Goal: Task Accomplishment & Management: Manage account settings

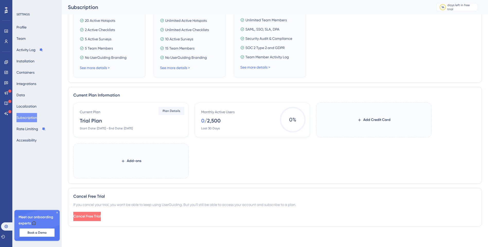
click at [98, 215] on span "Cancel Free Trial" at bounding box center [87, 217] width 28 height 6
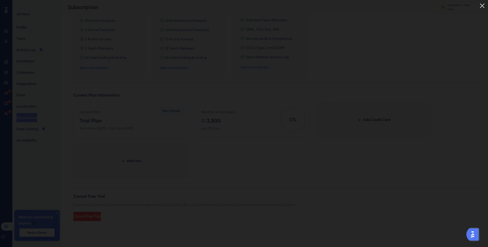
click at [476, 238] on img "Open AI Assistant Launcher" at bounding box center [472, 234] width 9 height 9
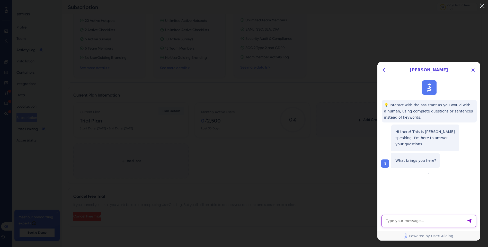
click at [407, 220] on textarea "AI Assistant Text Input" at bounding box center [428, 221] width 95 height 12
type textarea "I want to start my free trial later"
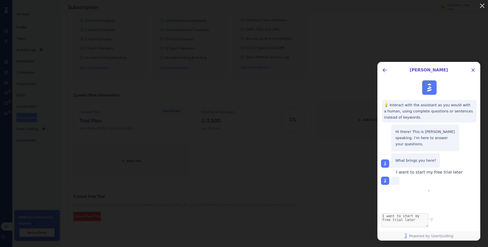
click at [484, 4] on img at bounding box center [482, 6] width 8 height 8
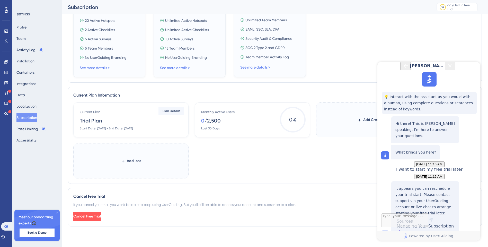
scroll to position [62, 0]
click at [427, 224] on div "Managing Your Subscription" at bounding box center [425, 229] width 57 height 11
click at [93, 216] on span "Cancel Free Trial" at bounding box center [87, 217] width 28 height 6
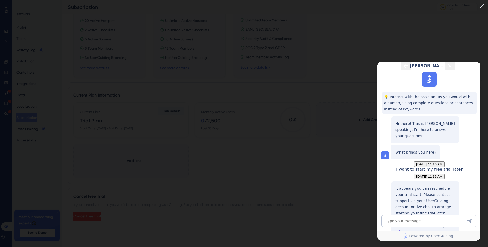
click at [485, 4] on img at bounding box center [482, 6] width 8 height 8
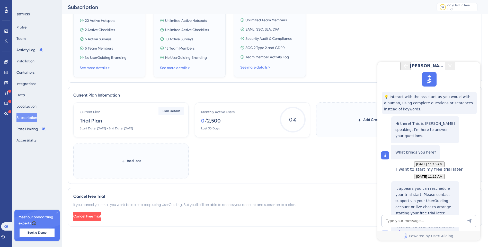
click at [56, 177] on icon at bounding box center [48, 149] width 68 height 58
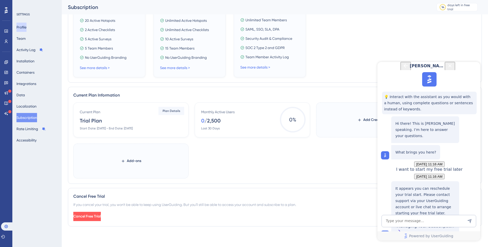
click at [20, 83] on button "Profile" at bounding box center [52, 90] width 97 height 14
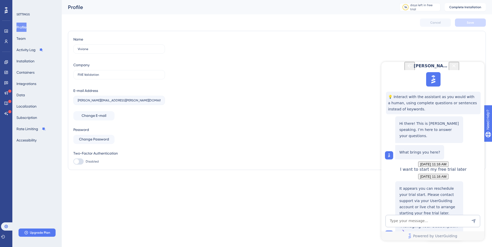
click at [407, 68] on icon "Back Button" at bounding box center [409, 66] width 4 height 4
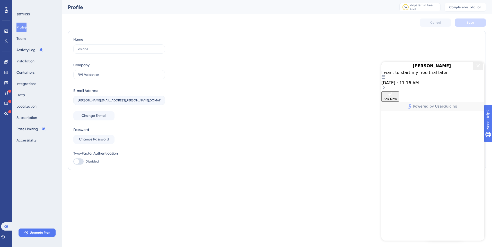
click at [479, 69] on icon "Close Button" at bounding box center [478, 66] width 6 height 6
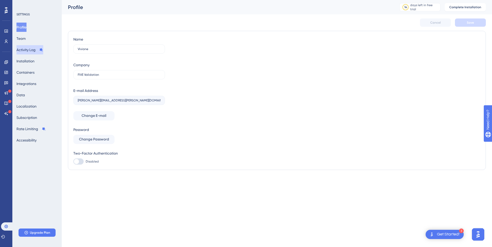
click at [34, 50] on button "Activity Log" at bounding box center [29, 49] width 27 height 9
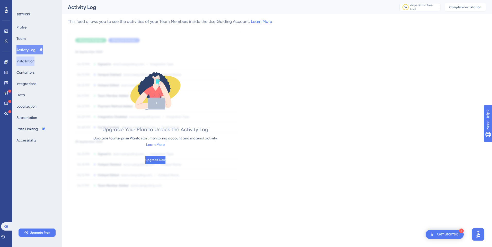
click at [28, 61] on button "Installation" at bounding box center [25, 61] width 18 height 9
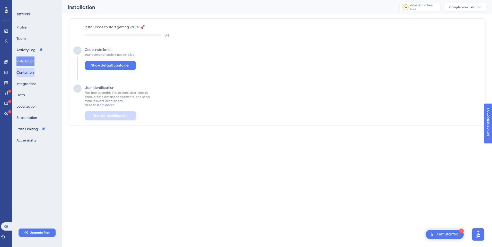
click at [23, 68] on button "Containers" at bounding box center [25, 72] width 18 height 9
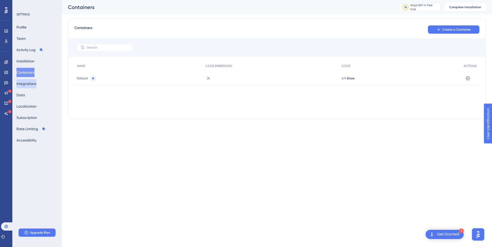
click at [23, 86] on button "Integrations" at bounding box center [26, 83] width 20 height 9
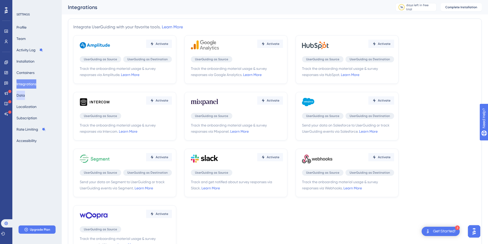
click at [24, 96] on button "Data" at bounding box center [20, 95] width 8 height 9
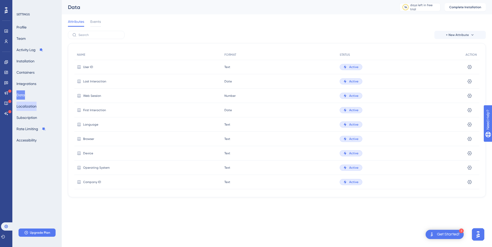
click at [24, 111] on button "Localization" at bounding box center [26, 106] width 20 height 9
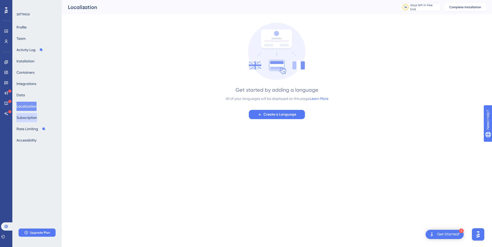
click at [25, 117] on button "Subscription" at bounding box center [26, 117] width 21 height 9
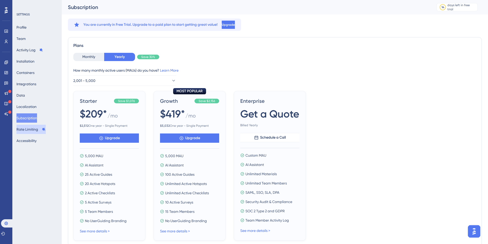
click at [34, 126] on button "Rate Limiting" at bounding box center [30, 128] width 29 height 9
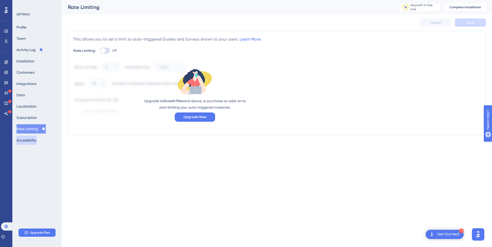
click at [29, 141] on button "Accessibility" at bounding box center [26, 140] width 20 height 9
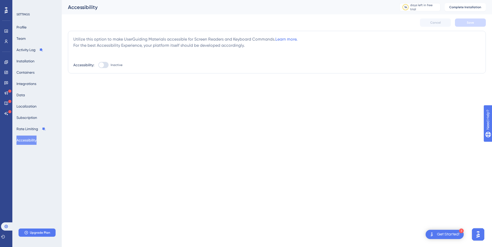
click at [105, 62] on div at bounding box center [103, 65] width 10 height 6
click at [98, 65] on input "Inactive" at bounding box center [98, 65] width 0 height 0
click at [101, 65] on div at bounding box center [103, 65] width 10 height 6
click at [98, 65] on input "Active" at bounding box center [98, 65] width 0 height 0
checkbox input "false"
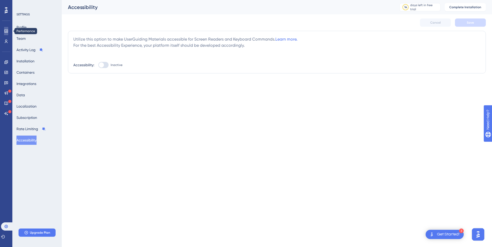
click at [0, 0] on icon at bounding box center [0, 0] width 0 height 0
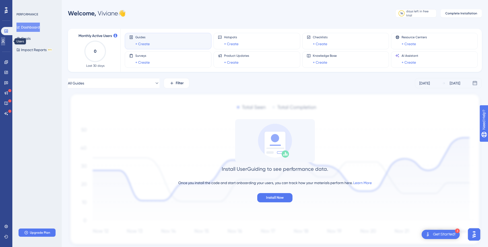
click at [0, 0] on icon at bounding box center [0, 0] width 0 height 0
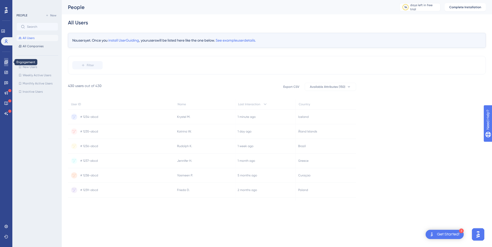
click at [8, 63] on icon at bounding box center [6, 62] width 4 height 4
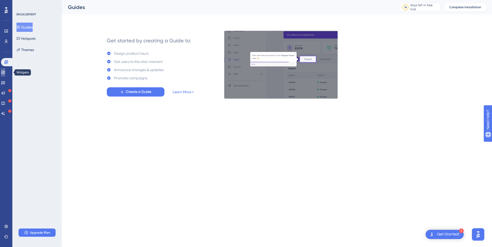
click at [5, 74] on icon at bounding box center [3, 72] width 4 height 4
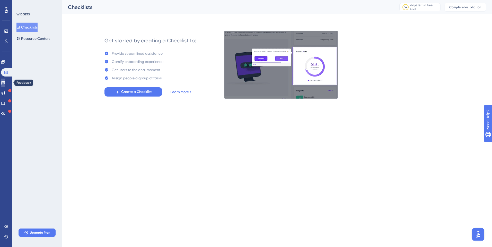
click at [4, 84] on link at bounding box center [3, 83] width 4 height 8
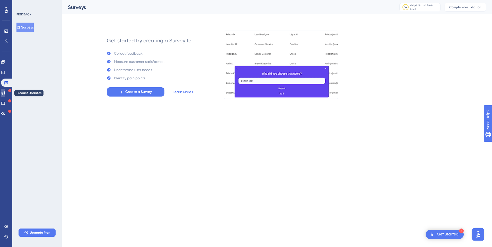
click at [3, 92] on link at bounding box center [3, 93] width 4 height 8
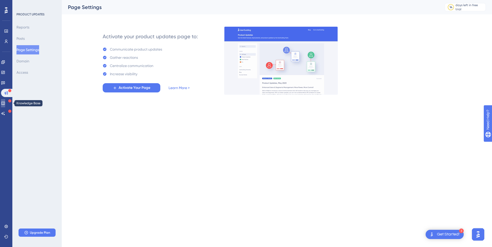
click at [3, 104] on link at bounding box center [3, 103] width 4 height 8
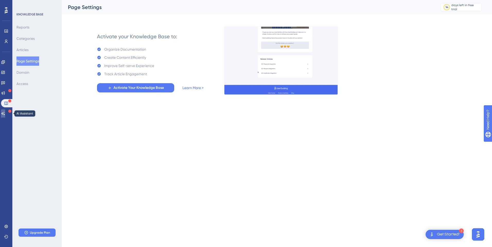
click at [4, 112] on icon at bounding box center [3, 114] width 4 height 4
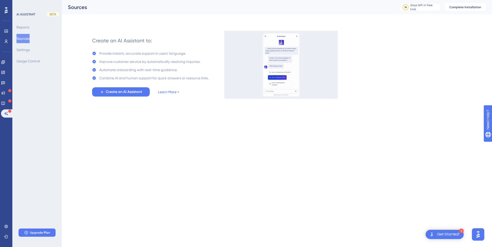
click at [0, 0] on div "Performance Users" at bounding box center [0, 0] width 0 height 0
click at [0, 0] on div at bounding box center [0, 0] width 0 height 0
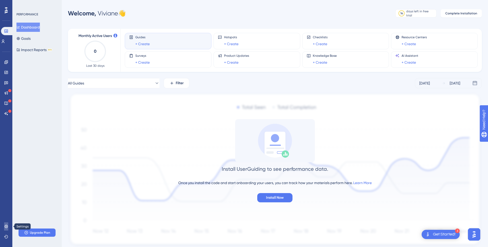
click at [8, 224] on link at bounding box center [6, 227] width 4 height 8
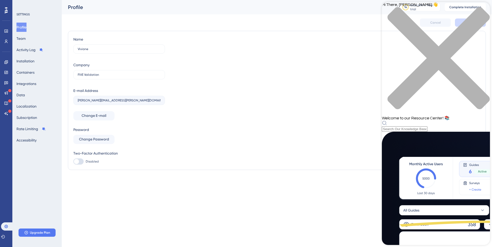
scroll to position [172, 0]
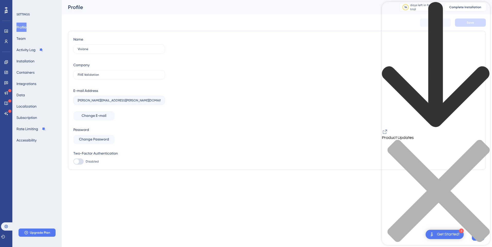
click at [388, 7] on div "back to header" at bounding box center [436, 65] width 108 height 127
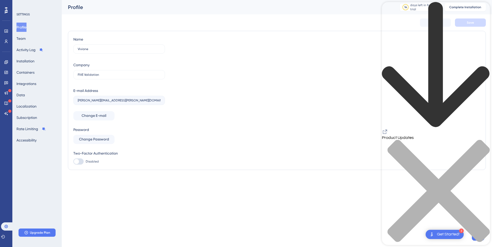
click at [391, 6] on div "Knowledge Base" at bounding box center [436, 125] width 108 height 247
click at [482, 140] on div "close resource center" at bounding box center [436, 194] width 108 height 109
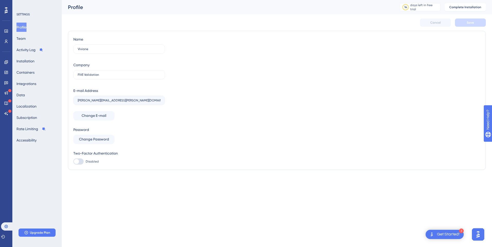
click at [450, 235] on div "Get Started!" at bounding box center [448, 235] width 23 height 6
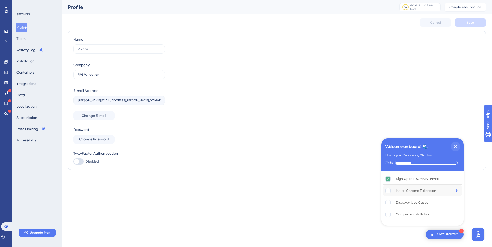
click at [410, 190] on div "Install Chrome Extension" at bounding box center [416, 191] width 40 height 6
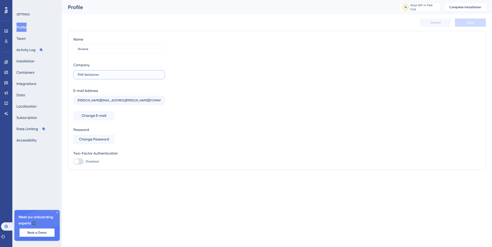
click at [113, 73] on input "FIVE Validation" at bounding box center [119, 75] width 83 height 4
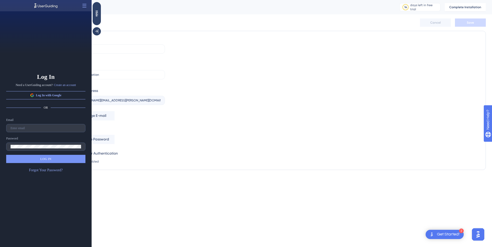
click at [479, 233] on img "Open AI Assistant Launcher" at bounding box center [477, 234] width 9 height 9
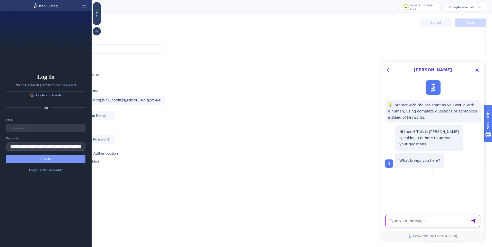
click at [451, 221] on textarea "AI Assistant Text Input" at bounding box center [432, 221] width 95 height 12
type textarea "i need"
click at [388, 70] on icon "Back Button" at bounding box center [388, 70] width 4 height 4
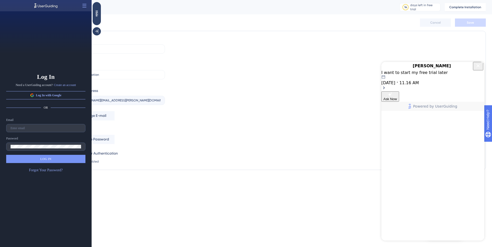
click at [410, 85] on div "I want to start my free trial later 08.27.2025 11.16 AM" at bounding box center [432, 77] width 103 height 15
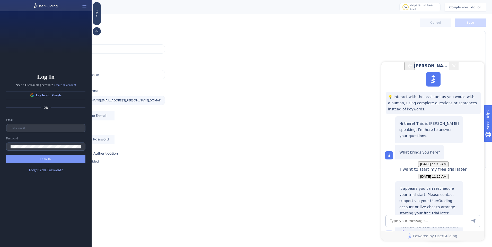
scroll to position [62, 0]
click at [400, 240] on span "👎" at bounding box center [397, 242] width 4 height 4
click at [424, 224] on div "Managing Your Subscription" at bounding box center [428, 229] width 57 height 11
click at [88, 5] on button at bounding box center [84, 6] width 8 height 8
click at [85, 5] on icon at bounding box center [84, 5] width 5 height 5
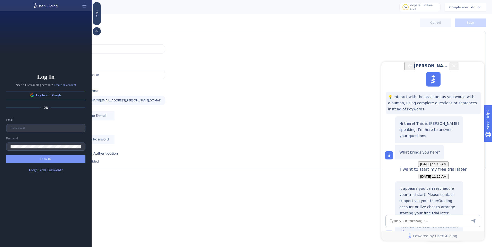
click at [83, 6] on icon at bounding box center [84, 5] width 5 height 5
click at [76, 162] on div "Name Viviane Company FIVE Validation E-mail Address viviane.araujo@fivevalidati…" at bounding box center [47, 167] width 57 height 11
click at [39, 129] on input "text" at bounding box center [46, 129] width 70 height 4
type input "[PERSON_NAME][EMAIL_ADDRESS][PERSON_NAME][DOMAIN_NAME]"
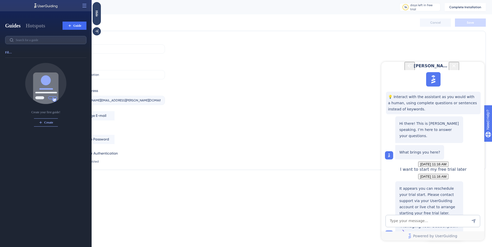
scroll to position [0, 0]
click at [36, 28] on button "Hotspots" at bounding box center [36, 25] width 20 height 7
click at [19, 24] on button "Guides" at bounding box center [12, 25] width 15 height 7
click at [45, 126] on button "Create" at bounding box center [46, 123] width 24 height 8
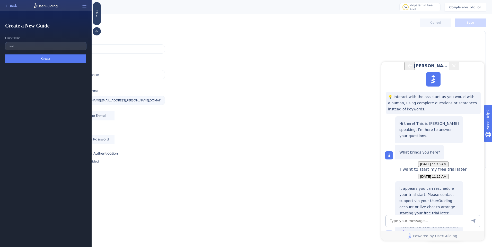
type input "test"
click at [39, 56] on button "Create" at bounding box center [45, 59] width 81 height 8
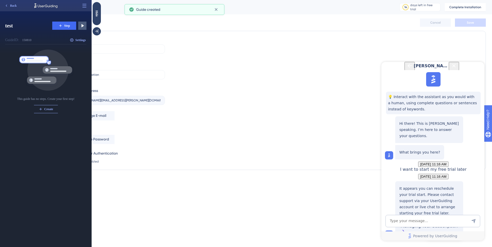
click at [76, 162] on div "Name Viviane Company FIVE Validation E-mail Address viviane.araujo@fivevalidati…" at bounding box center [47, 167] width 57 height 11
click at [83, 6] on icon at bounding box center [84, 5] width 5 height 5
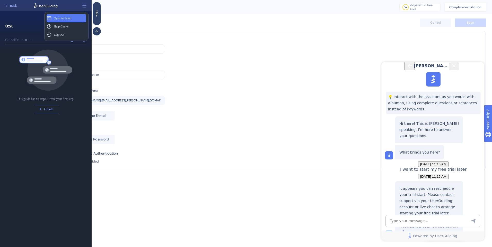
click at [70, 18] on span "Open in Panel" at bounding box center [62, 18] width 17 height 4
click at [92, 157] on div "Profile 14 days left in free trial Click to see upgrade options Complete Instal…" at bounding box center [92, 159] width 5 height 5
click at [96, 12] on div "Hide" at bounding box center [97, 13] width 8 height 6
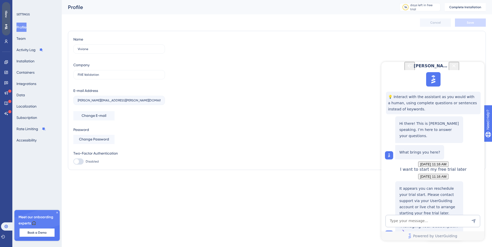
click at [2, 15] on div "Show" at bounding box center [6, 14] width 8 height 7
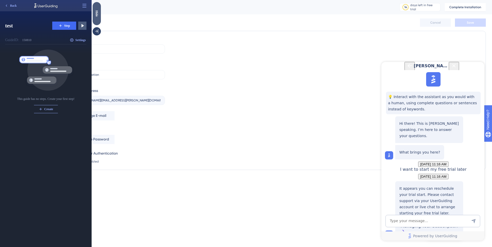
drag, startPoint x: 96, startPoint y: 8, endPoint x: 189, endPoint y: 10, distance: 92.9
click at [96, 8] on div "Hide" at bounding box center [97, 13] width 8 height 23
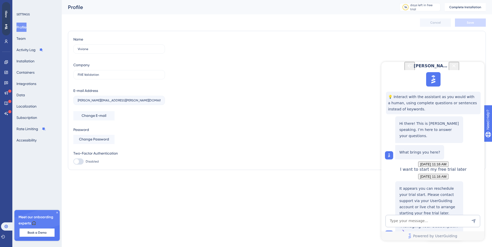
scroll to position [62, 0]
click at [424, 222] on textarea "AI Assistant Text Input" at bounding box center [432, 221] width 95 height 12
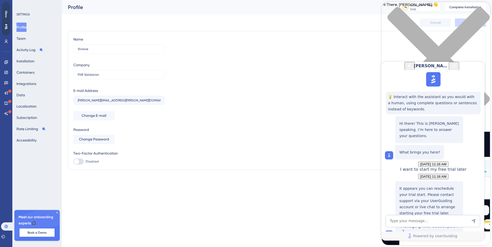
click at [457, 69] on icon "Close Button" at bounding box center [454, 66] width 6 height 6
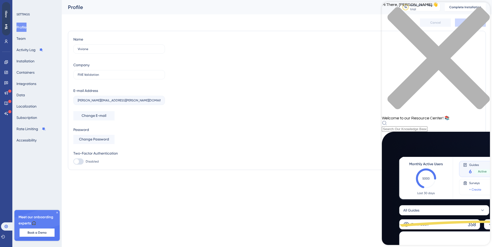
scroll to position [172, 0]
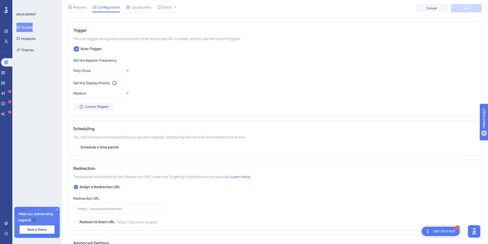
scroll to position [176, 0]
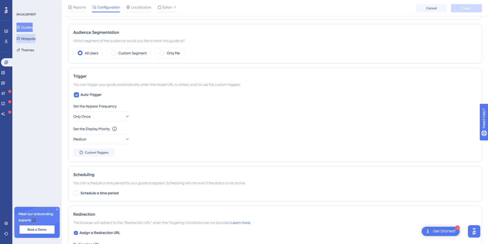
click at [30, 36] on button "Hotspots" at bounding box center [25, 38] width 19 height 9
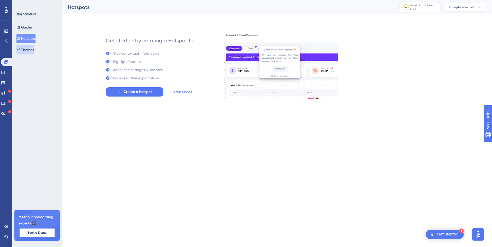
click at [28, 51] on button "Themes" at bounding box center [24, 49] width 17 height 9
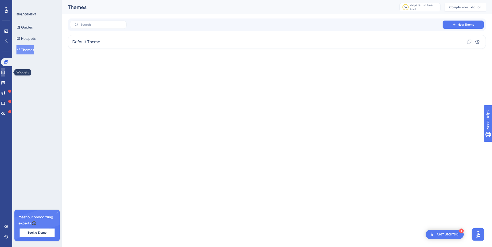
click at [5, 71] on icon at bounding box center [2, 72] width 3 height 3
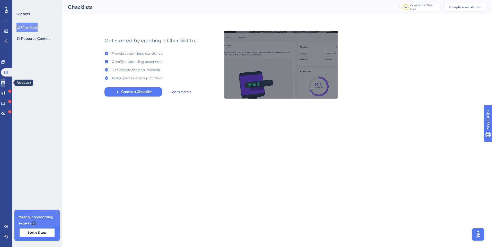
click at [4, 84] on icon at bounding box center [3, 83] width 4 height 4
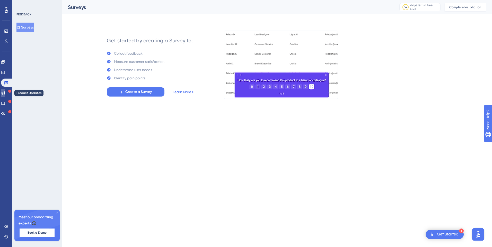
click at [4, 92] on icon at bounding box center [3, 93] width 4 height 4
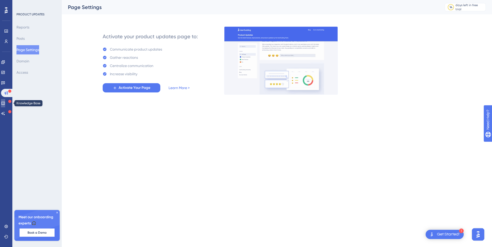
click at [5, 106] on link at bounding box center [3, 103] width 4 height 8
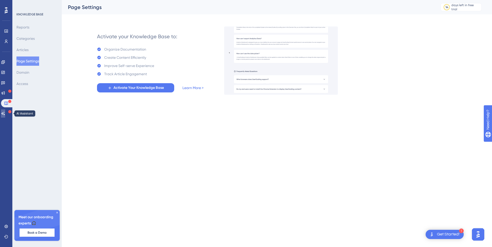
click at [5, 115] on icon at bounding box center [3, 114] width 4 height 4
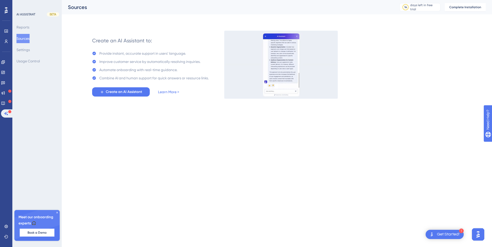
click at [38, 234] on span "Book a Demo" at bounding box center [37, 233] width 19 height 4
click at [447, 233] on div "Get Started!" at bounding box center [448, 235] width 23 height 6
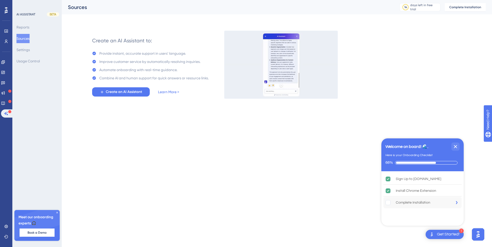
click at [417, 204] on div "Complete Installation" at bounding box center [413, 203] width 34 height 6
